Goal: Task Accomplishment & Management: Manage account settings

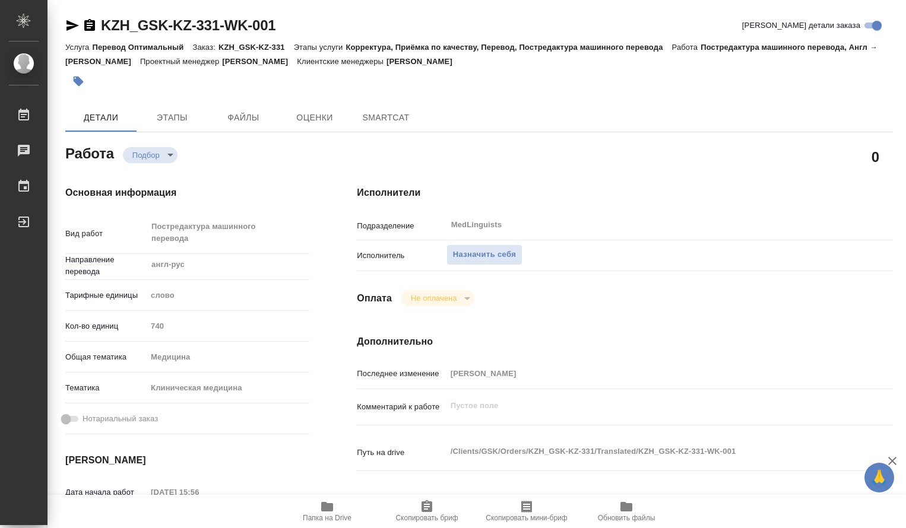
type textarea "x"
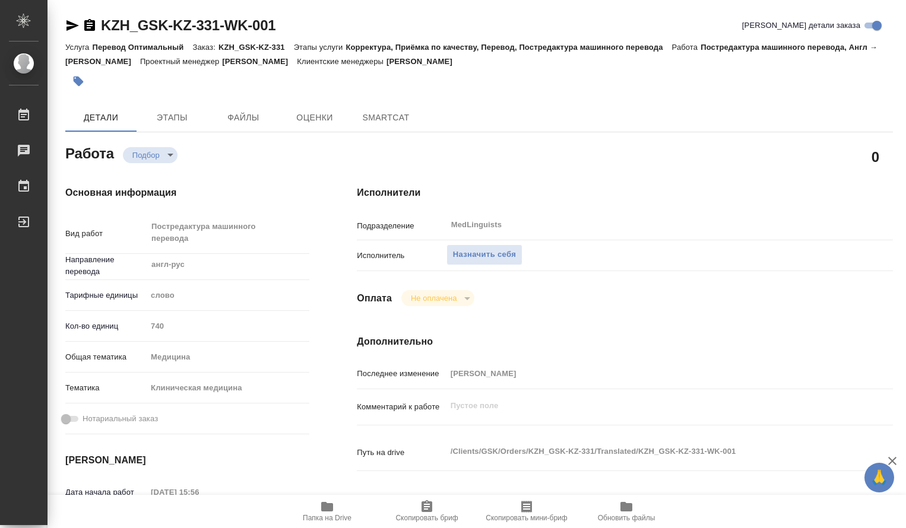
type textarea "x"
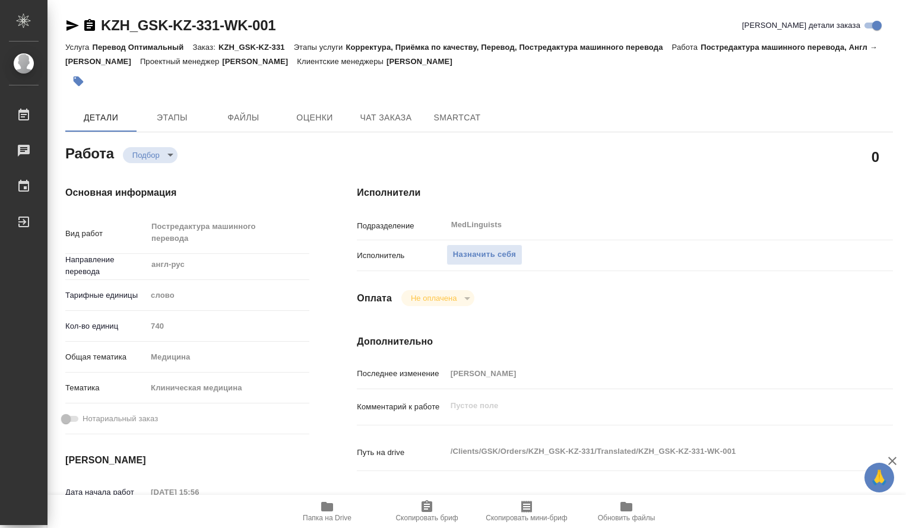
type textarea "x"
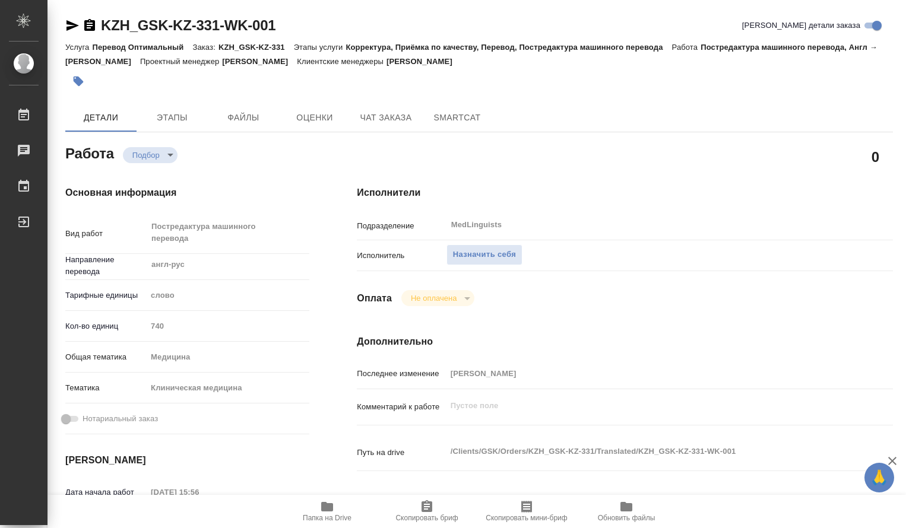
type textarea "x"
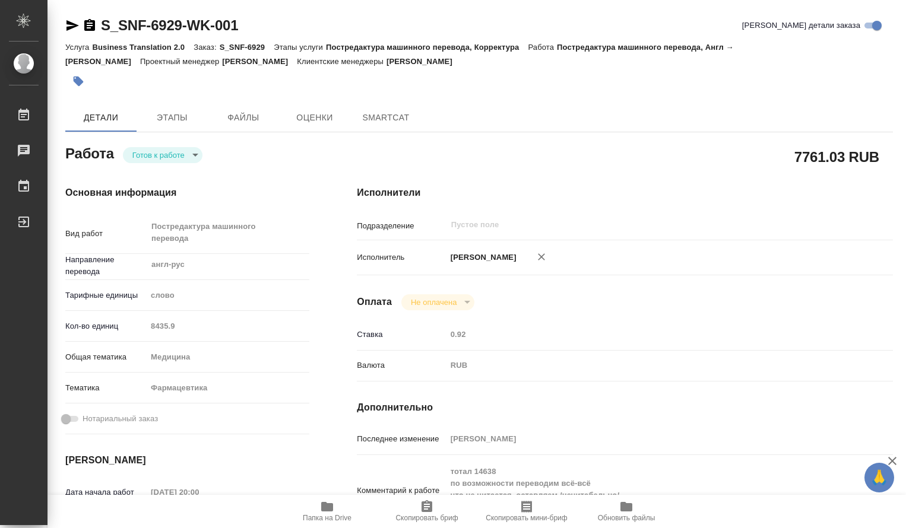
type textarea "x"
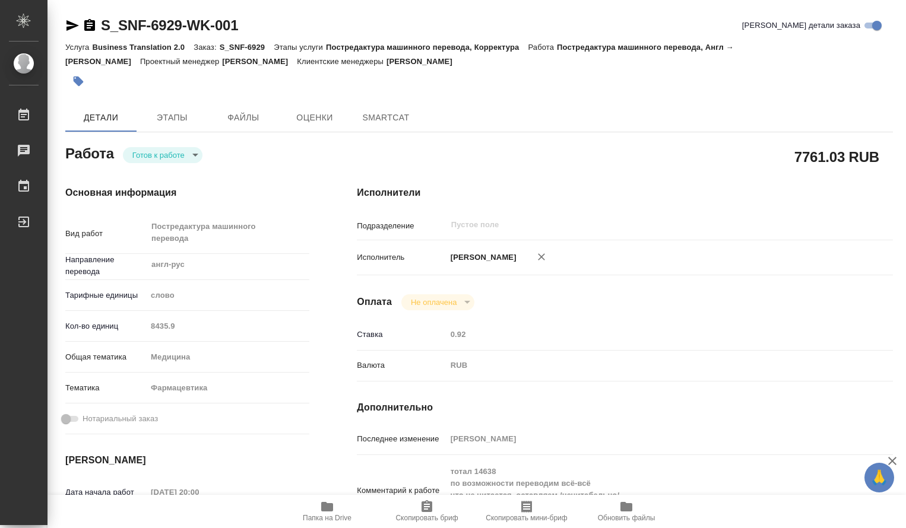
type textarea "x"
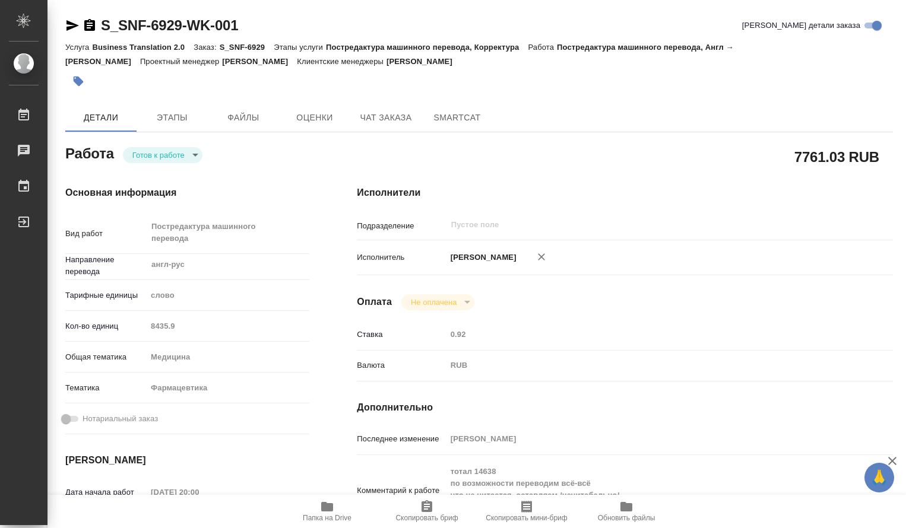
type textarea "x"
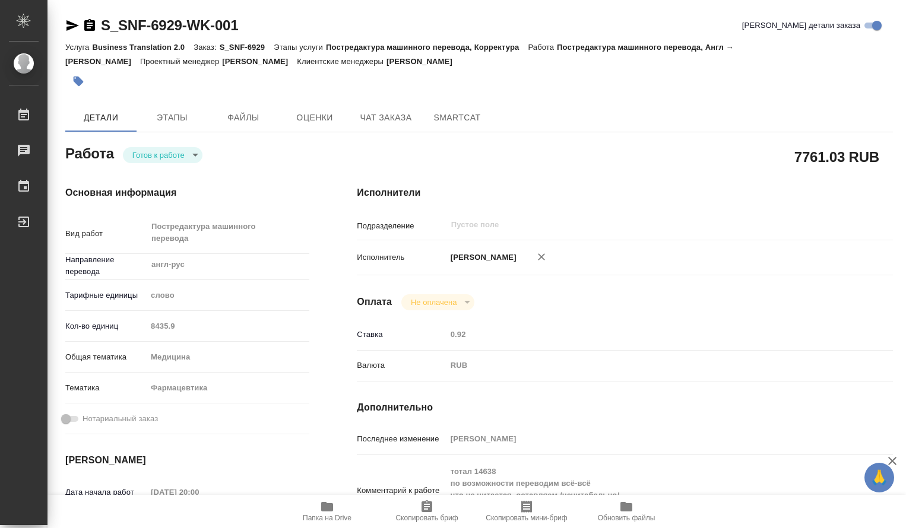
type textarea "x"
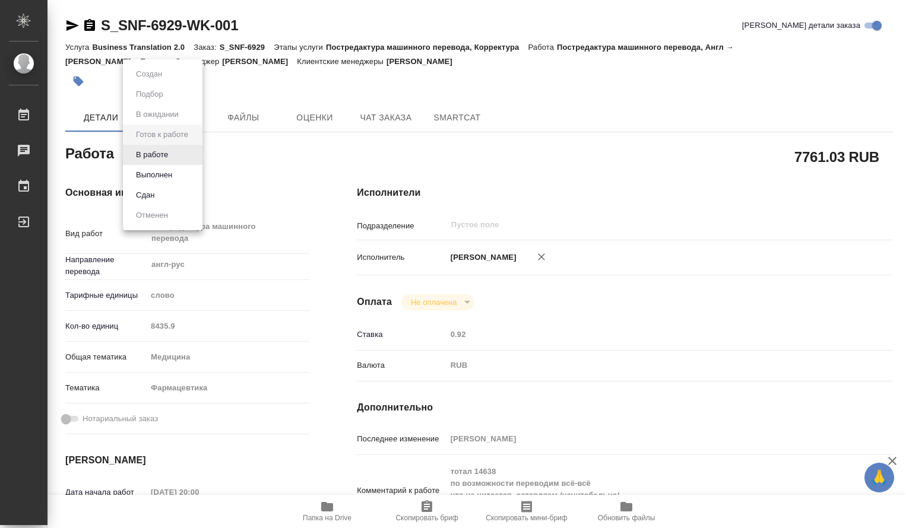
click at [196, 156] on body "🙏 .cls-1 fill:#fff; AWATERA Dmitrieva Olga Работы 0 Чаты График Выйти S_SNF-692…" at bounding box center [453, 264] width 906 height 528
click at [167, 173] on button "Выполнен" at bounding box center [153, 175] width 43 height 13
type textarea "x"
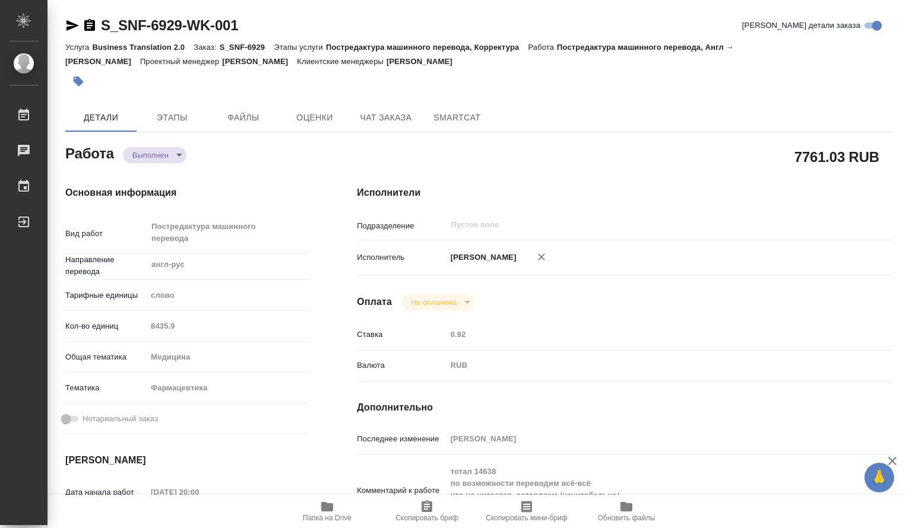
type textarea "x"
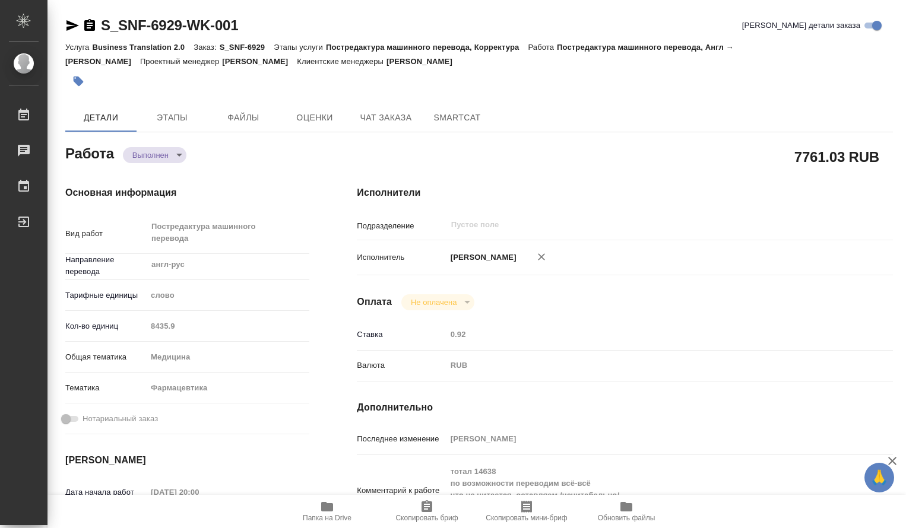
type textarea "x"
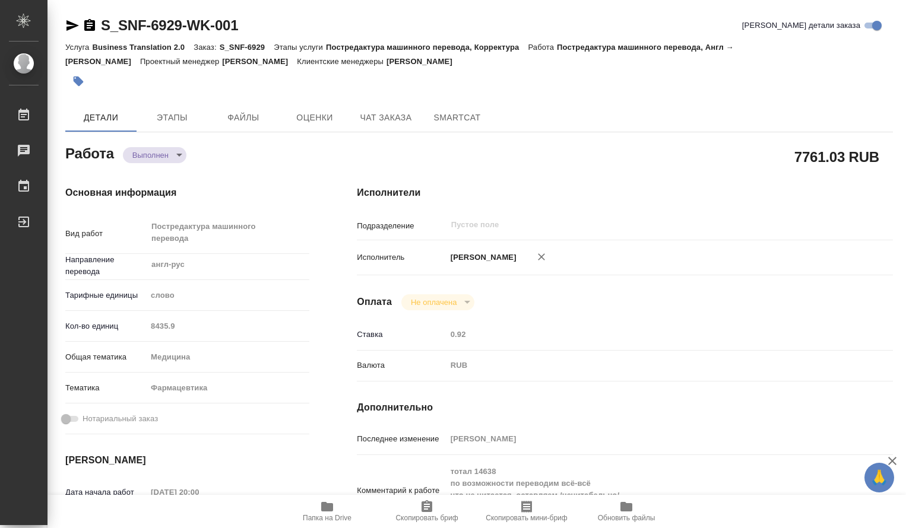
type textarea "x"
click at [182, 154] on body "🙏 .cls-1 fill:#fff; AWATERA Dmitrieva Olga Работы 0 Чаты График Выйти S_SNF-692…" at bounding box center [453, 264] width 906 height 528
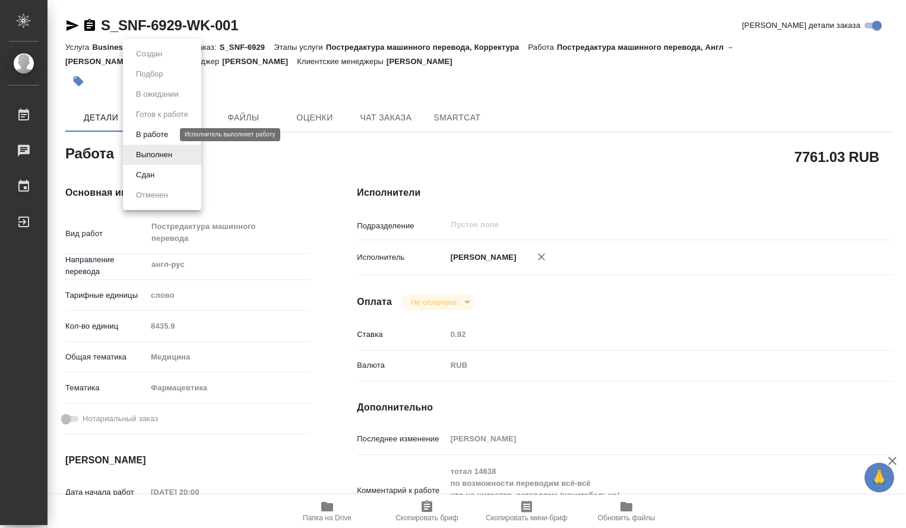
click at [171, 132] on button "В работе" at bounding box center [151, 134] width 39 height 13
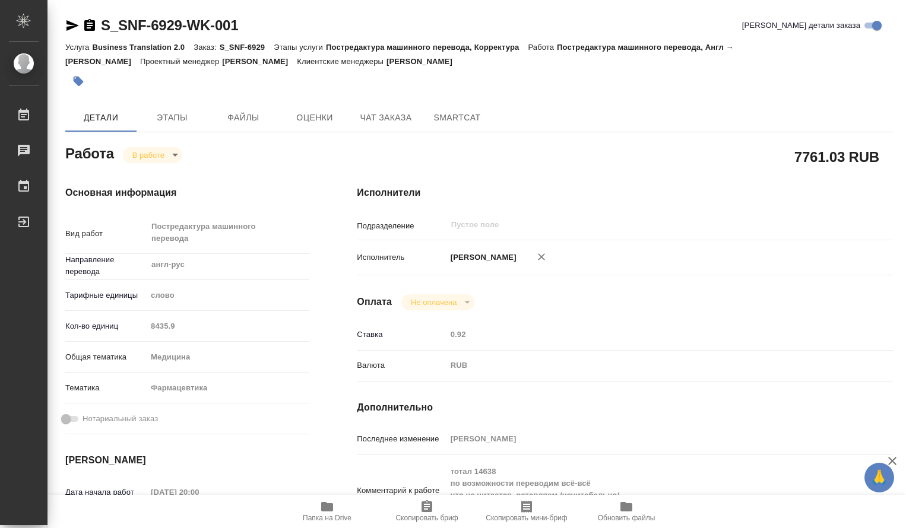
type textarea "x"
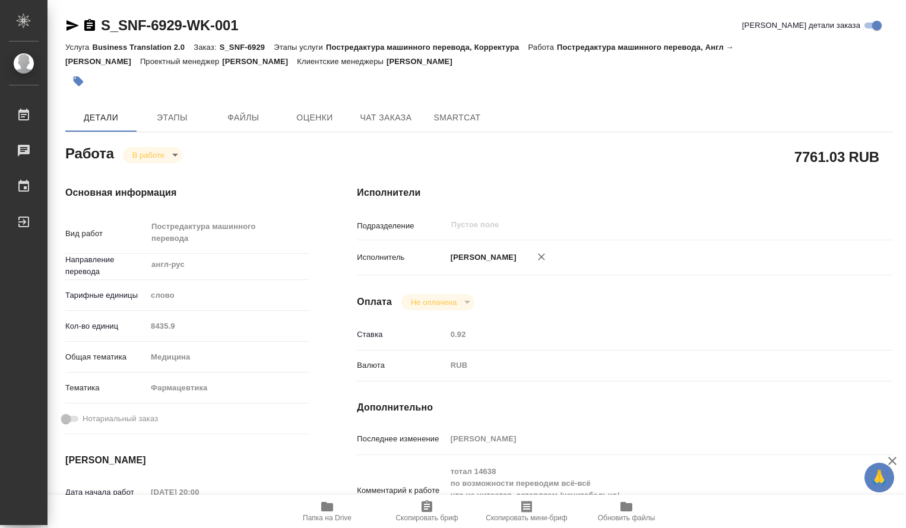
type textarea "x"
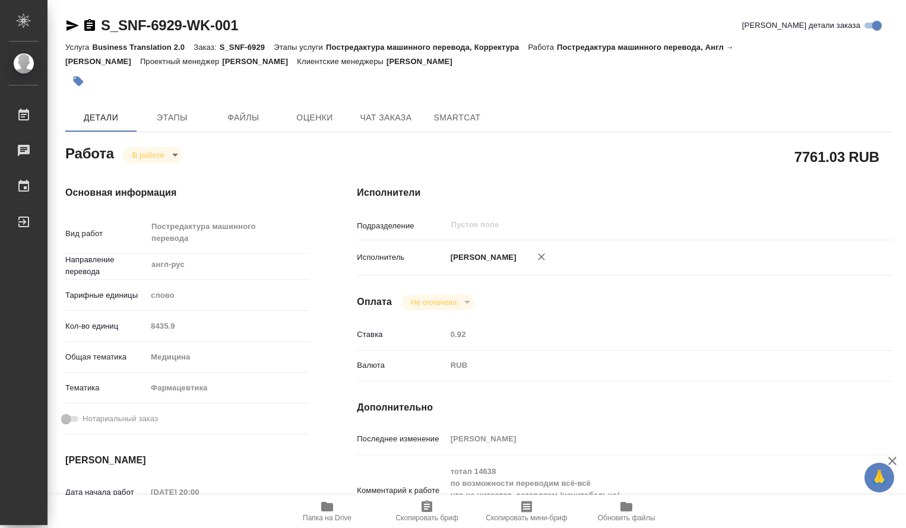
type textarea "x"
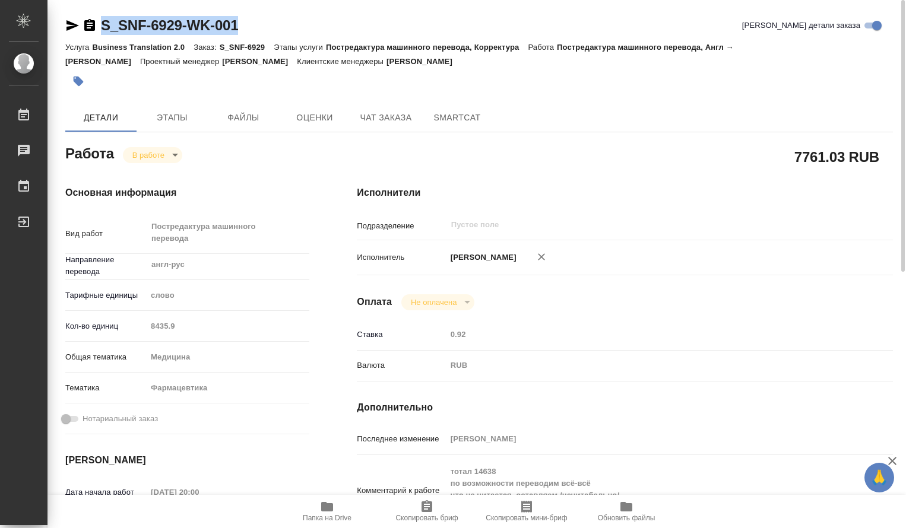
drag, startPoint x: 246, startPoint y: 23, endPoint x: 95, endPoint y: 25, distance: 150.8
click at [95, 25] on div "S_SNF-6929-WK-001 Кратко детали заказа" at bounding box center [479, 25] width 828 height 19
copy link "S_SNF-6929-WK-001"
click at [328, 512] on icon "button" at bounding box center [327, 507] width 14 height 14
copy link "S_SNF-6929-WK-001"
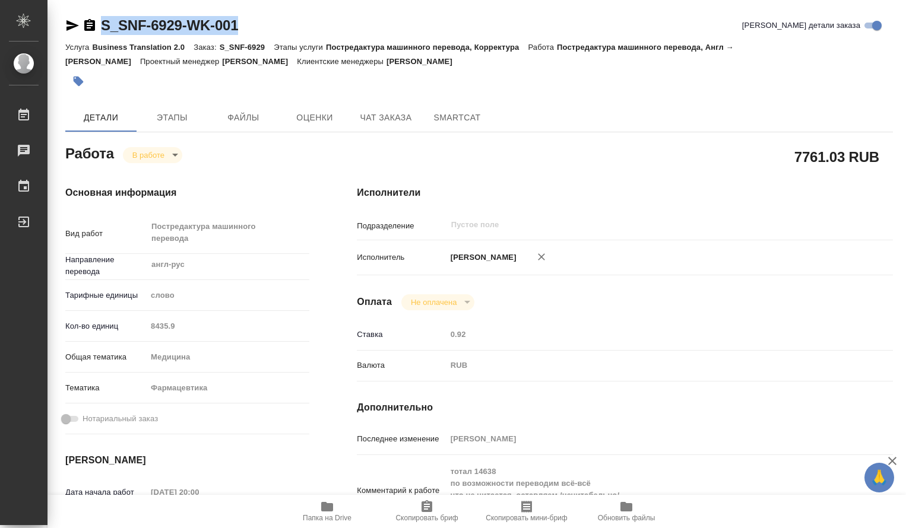
type textarea "x"
